Goal: Task Accomplishment & Management: Manage account settings

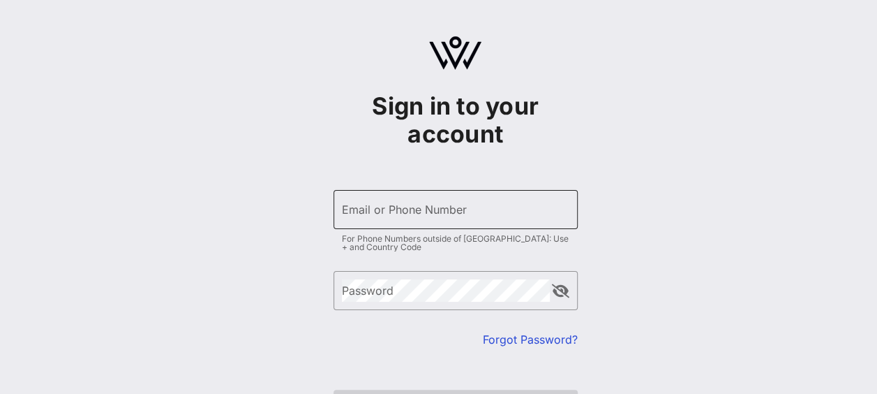
click at [491, 203] on input "Email or Phone Number" at bounding box center [456, 209] width 228 height 22
type input "[PERSON_NAME][EMAIL_ADDRESS][DOMAIN_NAME]"
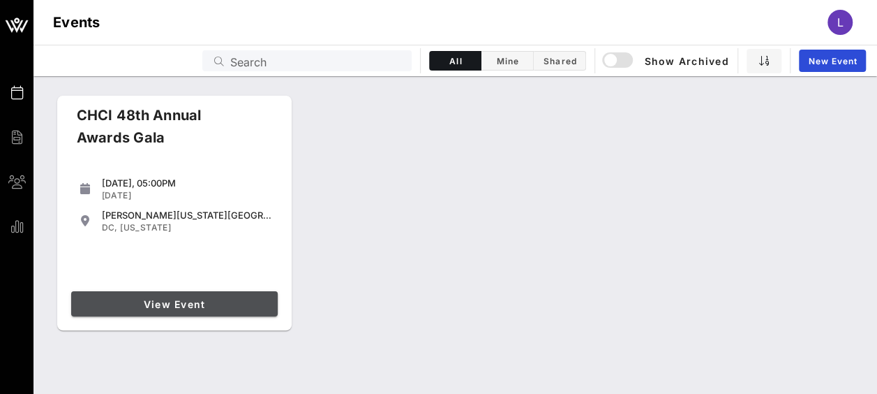
click at [190, 304] on span "View Event" at bounding box center [174, 304] width 195 height 12
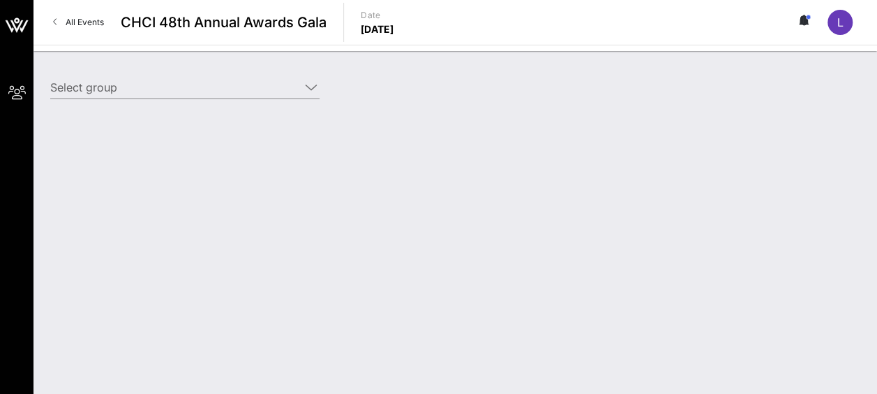
type input "Amgen (Amgen) [[PERSON_NAME], [EMAIL_ADDRESS][DOMAIN_NAME]]; [[PERSON_NAME], [P…"
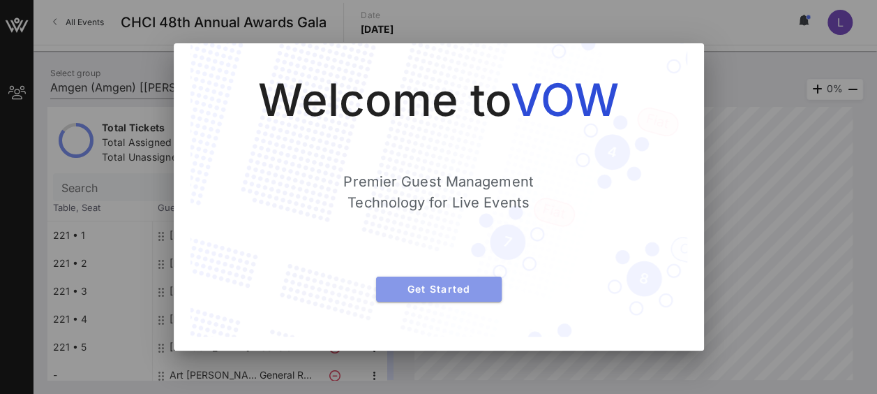
click at [483, 289] on span "Get Started" at bounding box center [438, 289] width 103 height 12
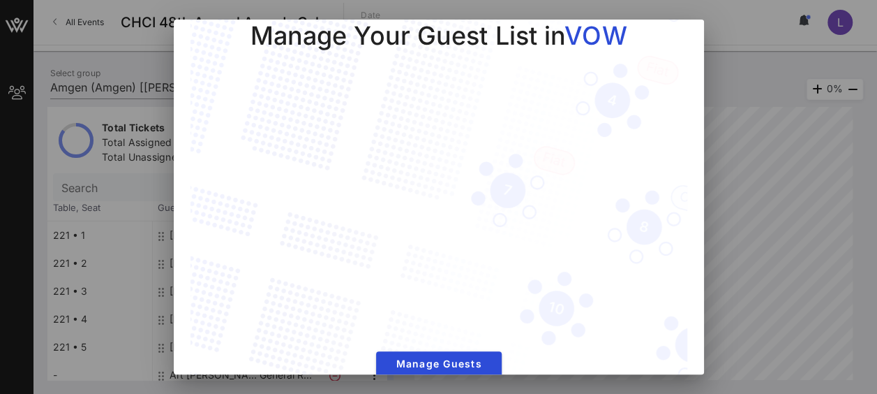
scroll to position [50, 0]
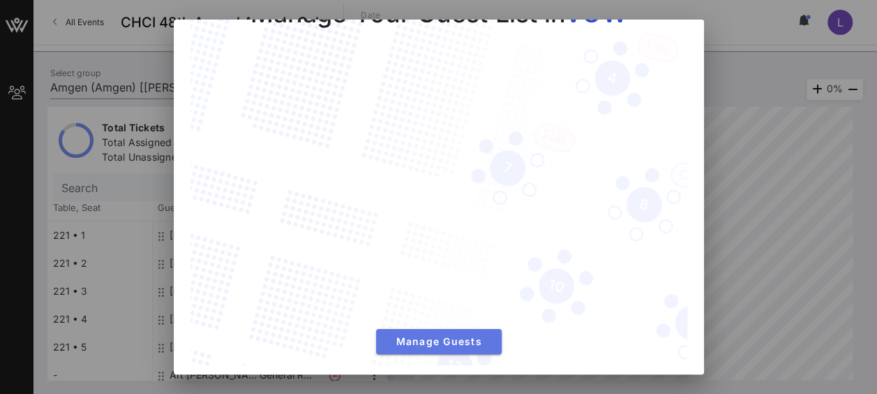
click at [433, 338] on span "Manage Guests" at bounding box center [438, 341] width 103 height 12
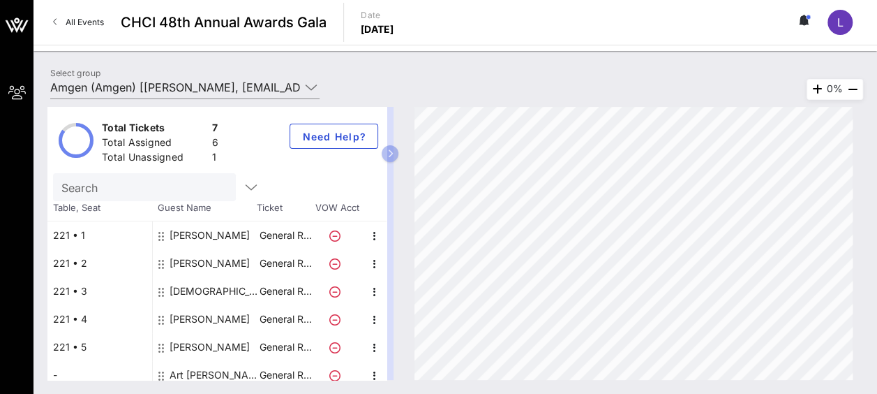
scroll to position [36, 0]
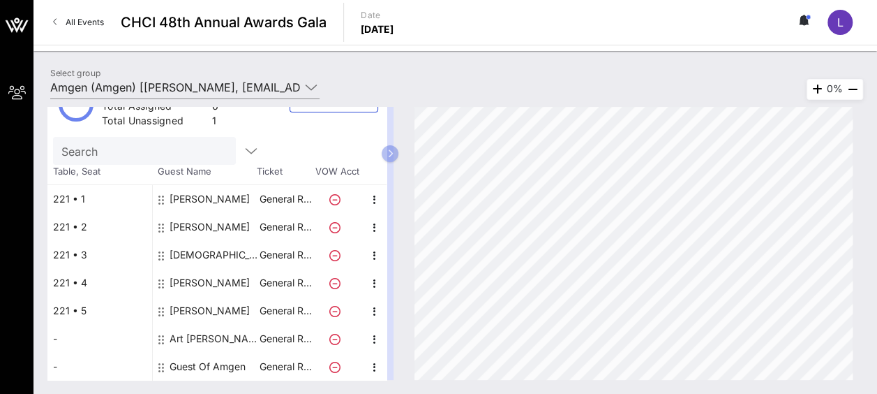
click at [181, 365] on div "Guest Of Amgen" at bounding box center [208, 366] width 76 height 28
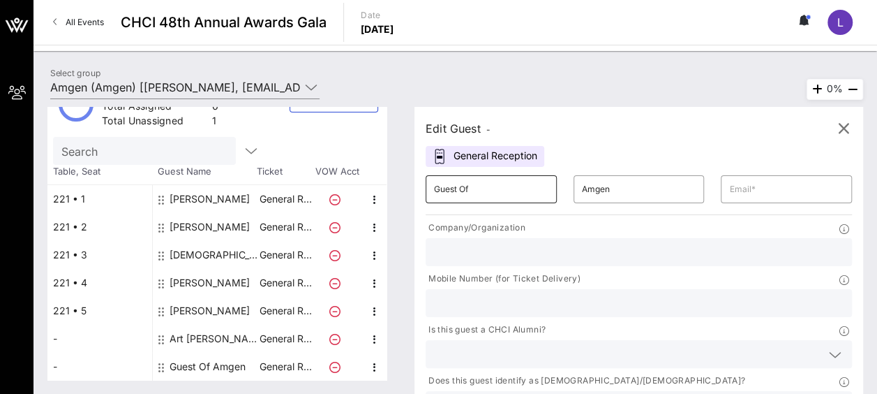
click at [498, 186] on input "Guest Of" at bounding box center [491, 189] width 114 height 22
type input "G"
type input "Katelyn"
type input "[PERSON_NAME]"
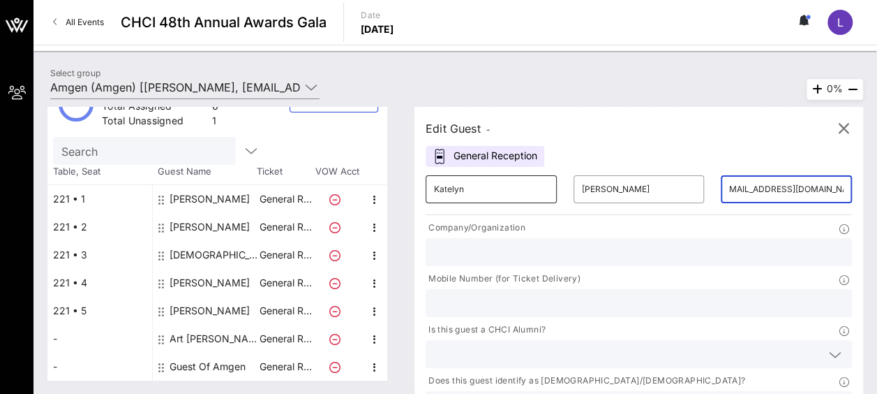
scroll to position [0, 14]
type input "[EMAIL_ADDRESS][DOMAIN_NAME]"
click at [484, 247] on input "text" at bounding box center [639, 252] width 410 height 18
type input "Amgen"
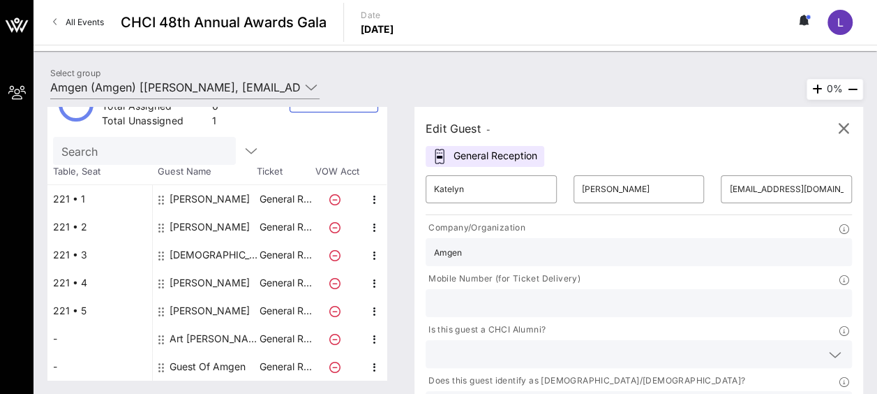
click at [684, 294] on input "text" at bounding box center [639, 303] width 410 height 18
type input "2"
type input "2029638128"
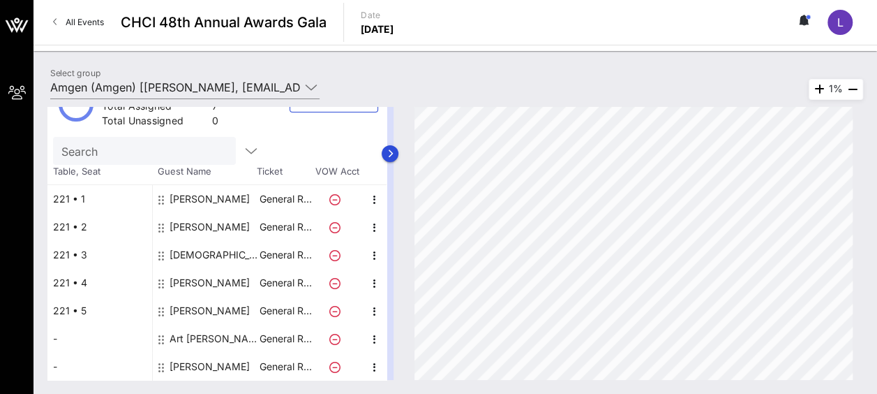
drag, startPoint x: 400, startPoint y: 293, endPoint x: 402, endPoint y: 222, distance: 71.2
click at [394, 226] on div at bounding box center [390, 243] width 7 height 273
drag, startPoint x: 400, startPoint y: 199, endPoint x: 401, endPoint y: 299, distance: 99.8
click at [394, 299] on div at bounding box center [390, 243] width 7 height 273
click at [399, 149] on button "button" at bounding box center [390, 153] width 17 height 17
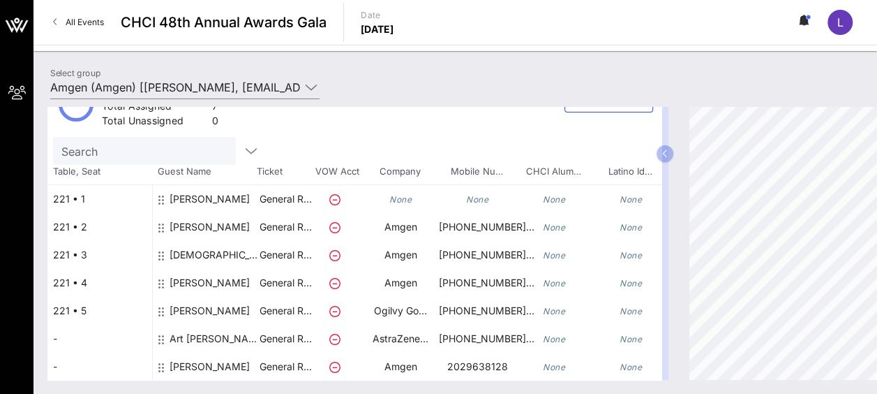
click at [200, 281] on div "[PERSON_NAME]" at bounding box center [210, 288] width 80 height 39
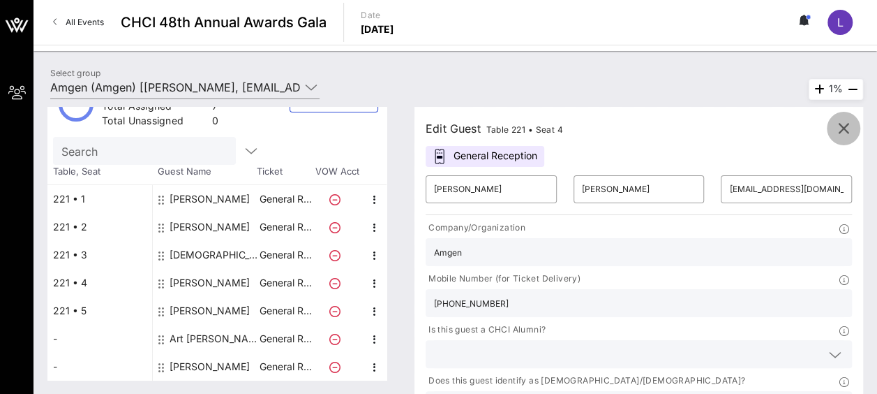
click at [844, 130] on icon "button" at bounding box center [843, 128] width 17 height 17
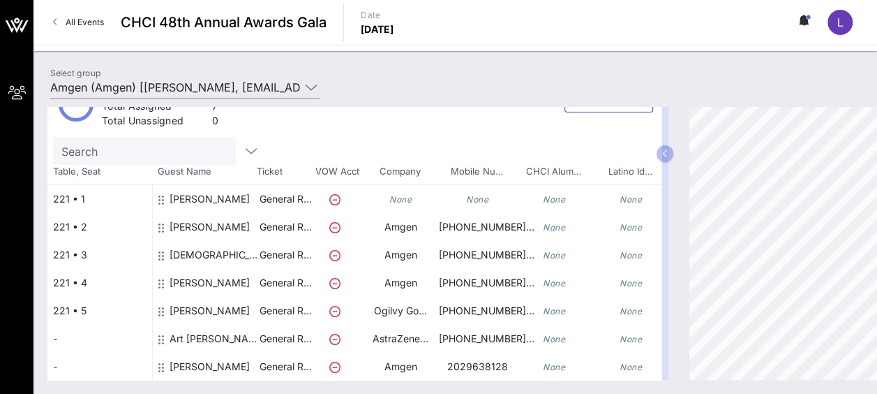
click at [214, 313] on div "[PERSON_NAME]" at bounding box center [210, 316] width 80 height 39
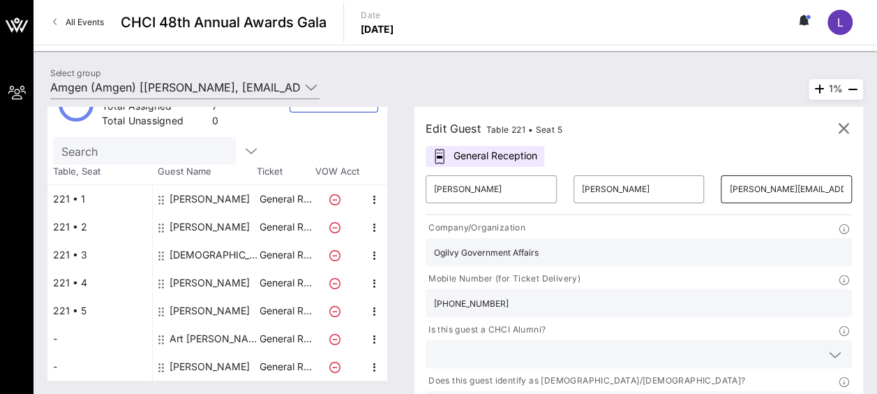
click at [729, 187] on input "[PERSON_NAME][EMAIL_ADDRESS][PERSON_NAME][DOMAIN_NAME]" at bounding box center [786, 189] width 114 height 22
click at [846, 126] on icon "button" at bounding box center [843, 128] width 17 height 17
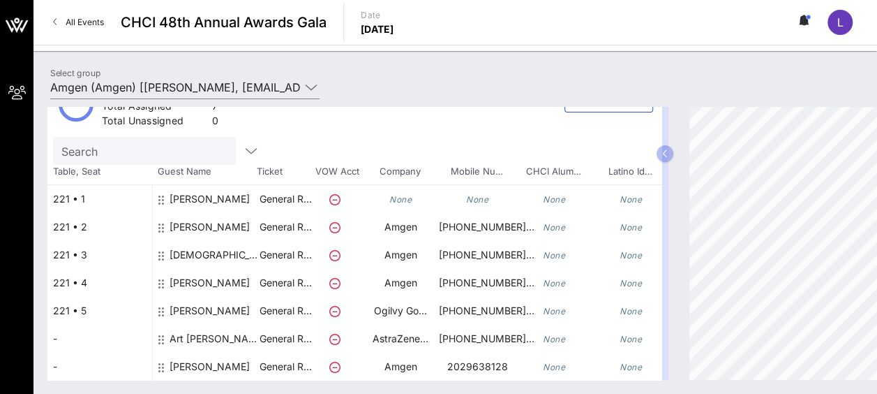
click at [202, 340] on div "Art [PERSON_NAME]" at bounding box center [214, 344] width 88 height 39
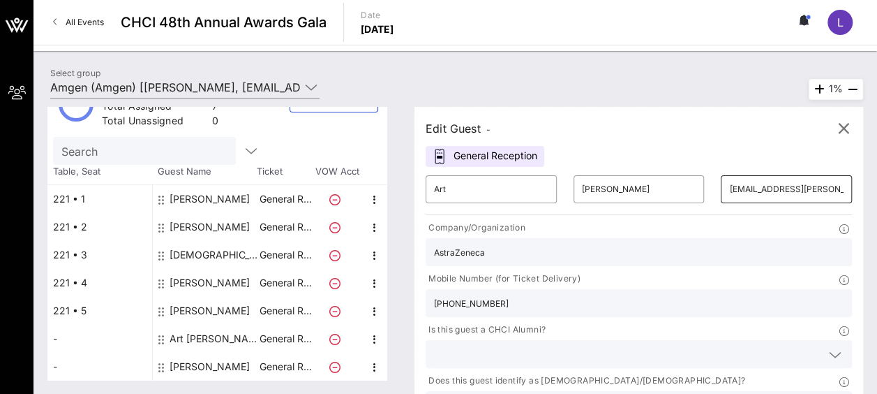
click at [729, 190] on input "[EMAIL_ADDRESS][PERSON_NAME][DOMAIN_NAME]" at bounding box center [786, 189] width 114 height 22
click at [843, 128] on icon "button" at bounding box center [843, 128] width 17 height 17
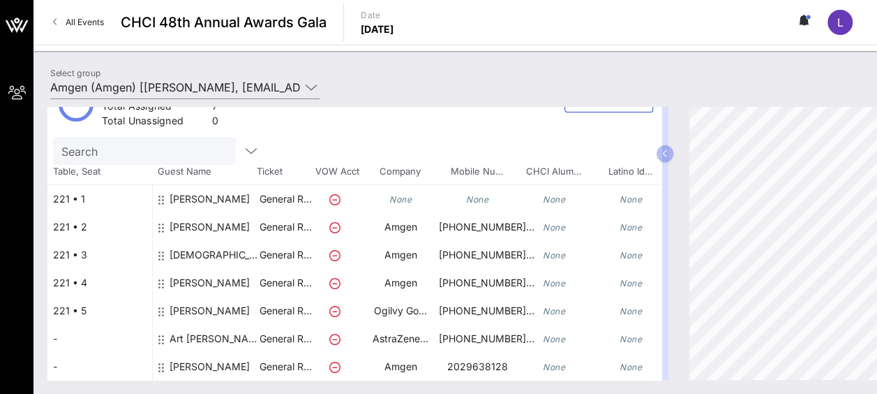
click at [215, 309] on div "[PERSON_NAME]" at bounding box center [210, 316] width 80 height 39
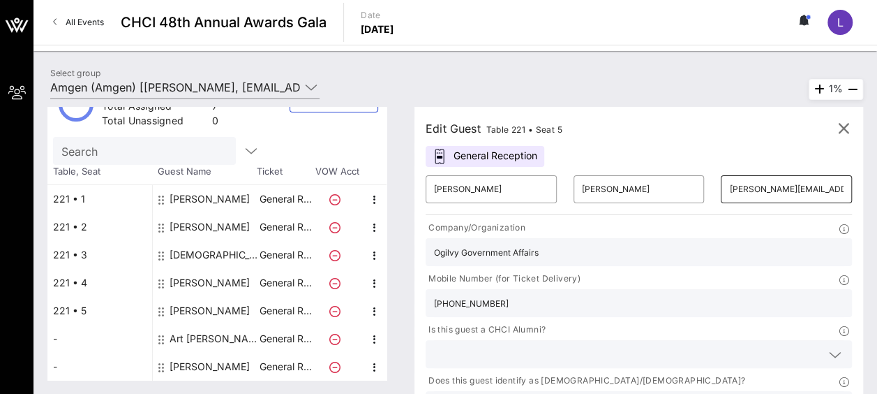
click at [729, 193] on input "[PERSON_NAME][EMAIL_ADDRESS][PERSON_NAME][DOMAIN_NAME]" at bounding box center [786, 189] width 114 height 22
click at [732, 188] on input "[PERSON_NAME][EMAIL_ADDRESS][PERSON_NAME][DOMAIN_NAME]" at bounding box center [786, 189] width 114 height 22
type input "[PERSON_NAME][EMAIL_ADDRESS][PERSON_NAME][DOMAIN_NAME]"
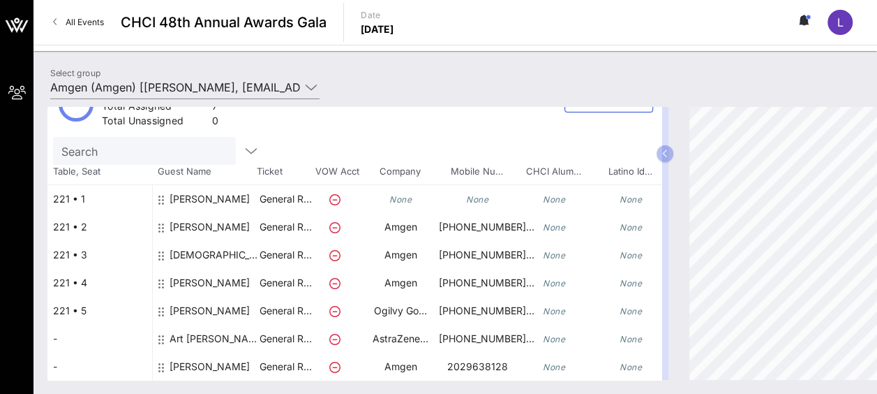
click at [219, 306] on div "[PERSON_NAME]" at bounding box center [210, 316] width 80 height 39
